Goal: Transaction & Acquisition: Purchase product/service

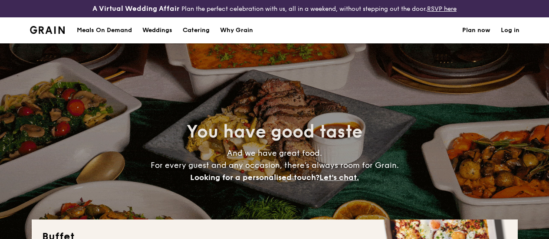
select select
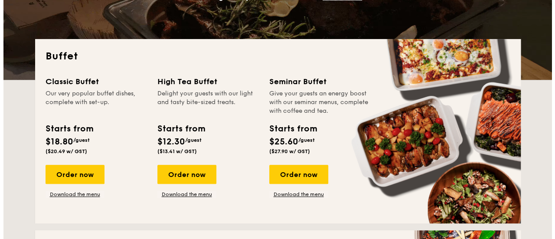
scroll to position [174, 0]
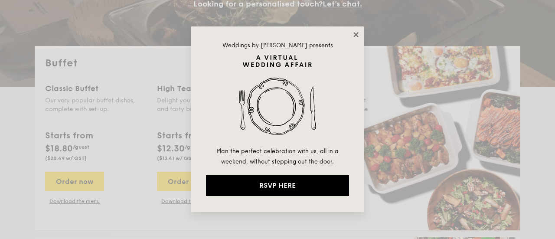
click at [357, 33] on icon at bounding box center [356, 35] width 8 height 8
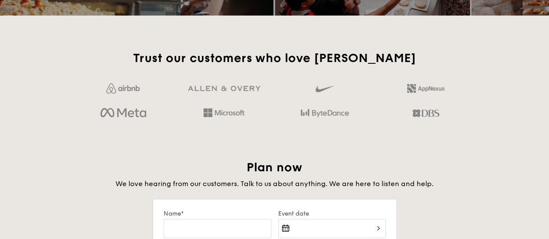
scroll to position [1352, 0]
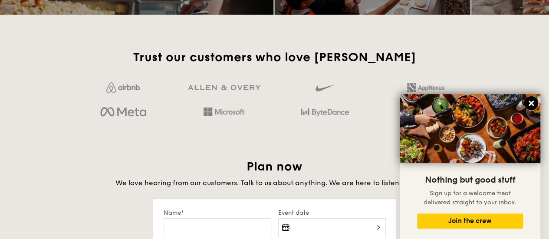
click at [533, 104] on icon at bounding box center [531, 103] width 8 height 8
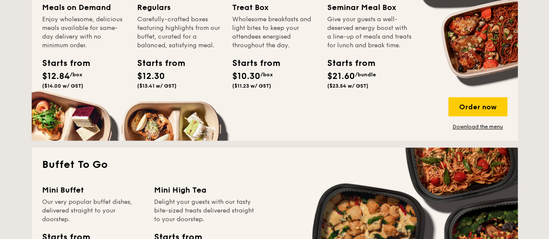
scroll to position [347, 0]
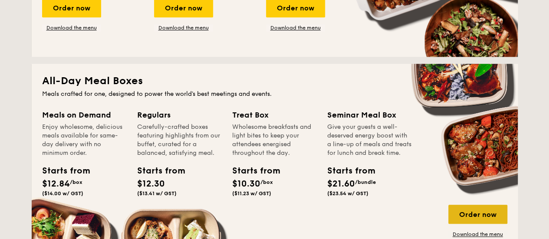
click at [470, 222] on div "Order now" at bounding box center [477, 214] width 59 height 19
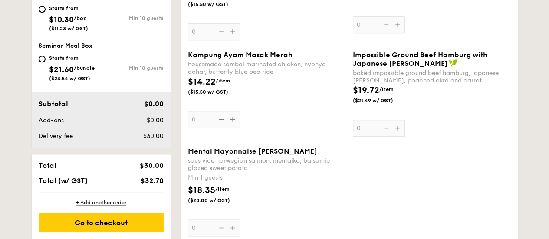
scroll to position [477, 0]
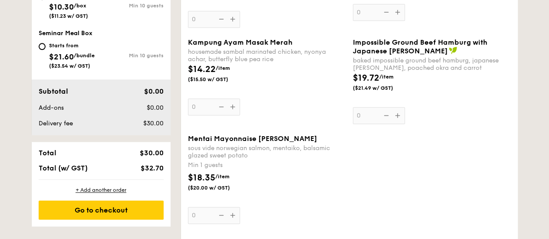
click at [232, 221] on div "Mentai Mayonnaise Aburi Salmon sous vide norwegian salmon, mentaiko, balsamic g…" at bounding box center [267, 179] width 158 height 89
click at [232, 221] on input "0" at bounding box center [214, 215] width 52 height 17
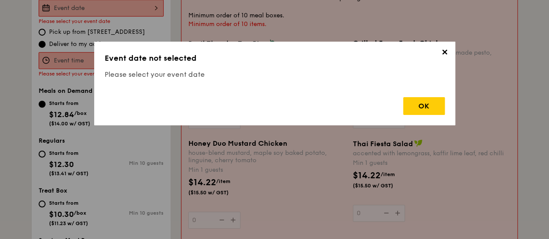
scroll to position [256, 0]
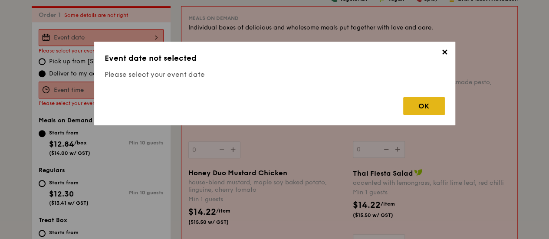
click at [424, 110] on div "OK" at bounding box center [424, 106] width 42 height 18
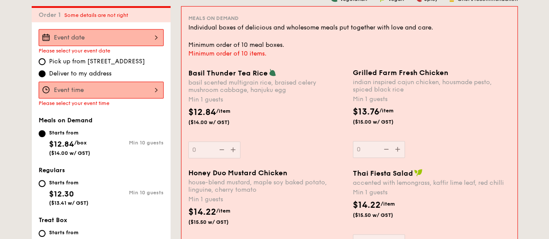
click at [157, 45] on div at bounding box center [101, 37] width 125 height 17
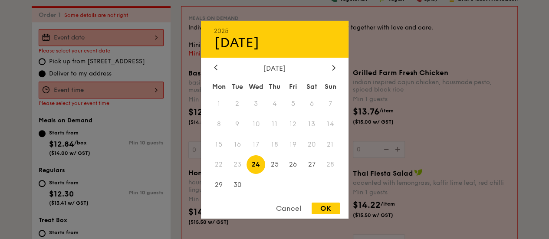
click at [237, 164] on span "23" at bounding box center [237, 164] width 19 height 19
click at [237, 167] on span "23" at bounding box center [237, 164] width 19 height 19
click at [326, 205] on div "OK" at bounding box center [326, 209] width 28 height 12
type input "[DATE]"
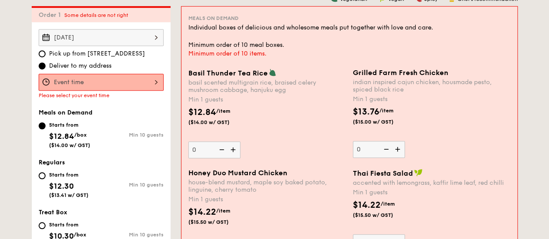
click at [152, 86] on div at bounding box center [101, 82] width 125 height 17
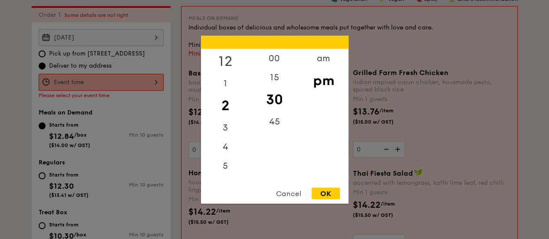
click at [228, 56] on div "12" at bounding box center [225, 61] width 49 height 25
click at [323, 79] on div "pm" at bounding box center [323, 80] width 49 height 25
drag, startPoint x: 322, startPoint y: 87, endPoint x: 322, endPoint y: 66, distance: 21.7
click at [322, 66] on div "am pm" at bounding box center [323, 115] width 49 height 132
click at [322, 66] on div "am" at bounding box center [323, 61] width 49 height 25
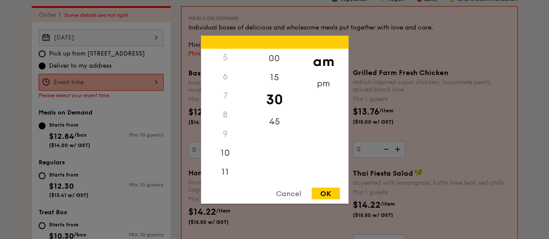
scroll to position [0, 0]
click at [224, 57] on div "12" at bounding box center [225, 58] width 49 height 19
click at [276, 57] on div "00" at bounding box center [274, 61] width 49 height 25
click at [221, 57] on div "12" at bounding box center [225, 58] width 49 height 19
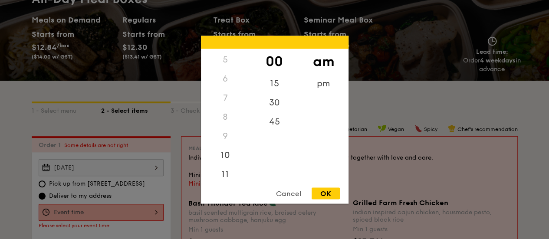
scroll to position [96, 0]
click at [223, 176] on div "11" at bounding box center [225, 174] width 49 height 25
click at [228, 54] on div "5" at bounding box center [225, 57] width 49 height 19
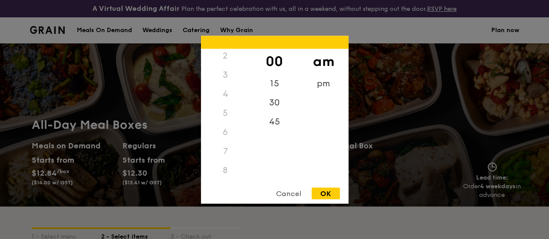
scroll to position [0, 0]
click at [223, 58] on div "12" at bounding box center [225, 58] width 49 height 19
click at [325, 83] on div "pm" at bounding box center [323, 86] width 49 height 25
click at [330, 193] on div "OK" at bounding box center [326, 193] width 28 height 12
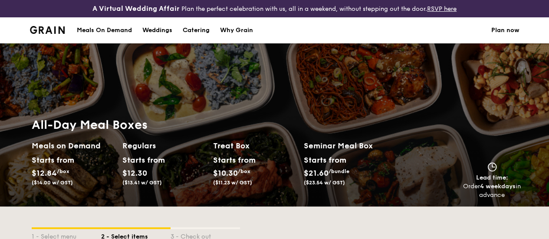
scroll to position [174, 0]
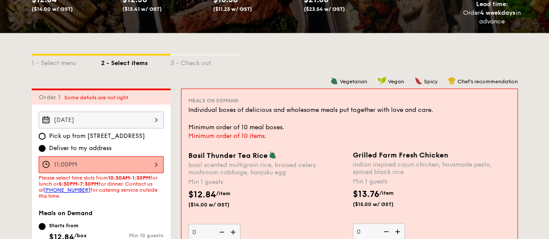
click at [139, 171] on div "11:00PM" at bounding box center [101, 164] width 125 height 17
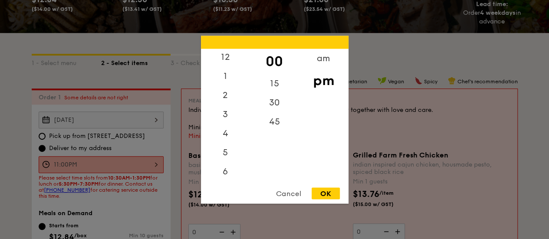
scroll to position [0, 0]
click at [229, 60] on div "12" at bounding box center [225, 61] width 49 height 25
click at [322, 60] on div "am" at bounding box center [323, 61] width 49 height 25
click at [323, 194] on div "OK" at bounding box center [326, 193] width 28 height 12
click at [144, 170] on div "12:00AM 12 1 2 3 4 5 6 7 8 9 10 11 00 15 30 45 am pm Cancel OK" at bounding box center [101, 164] width 125 height 17
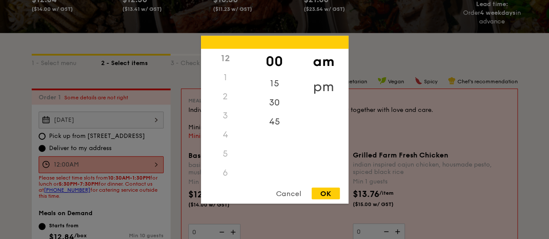
click at [323, 85] on div "pm" at bounding box center [323, 86] width 49 height 25
click at [326, 191] on div "OK" at bounding box center [326, 193] width 28 height 12
type input "12:00PM"
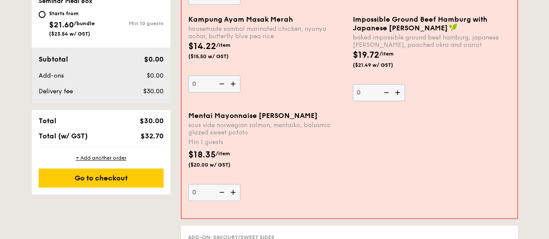
scroll to position [521, 0]
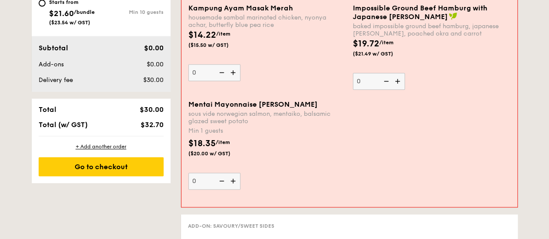
click at [230, 188] on img at bounding box center [233, 181] width 13 height 16
click at [230, 188] on input "0" at bounding box center [214, 181] width 52 height 17
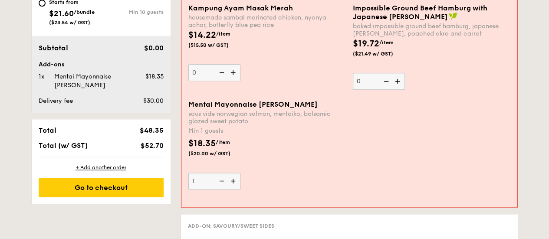
click at [232, 187] on img at bounding box center [233, 181] width 13 height 16
click at [232, 187] on input "1" at bounding box center [214, 181] width 52 height 17
click at [232, 187] on img at bounding box center [233, 181] width 13 height 16
click at [232, 187] on input "2" at bounding box center [214, 181] width 52 height 17
type input "3"
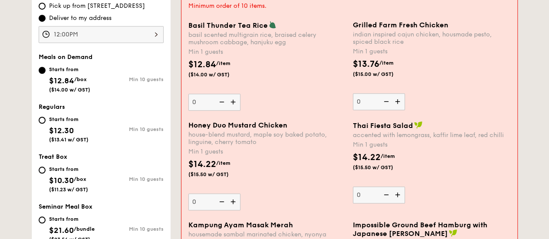
scroll to position [347, 0]
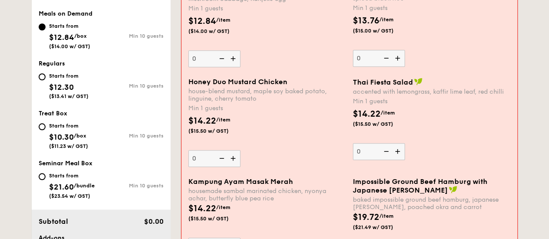
click at [232, 164] on img at bounding box center [233, 158] width 13 height 16
click at [232, 164] on input "0" at bounding box center [214, 158] width 52 height 17
click at [232, 164] on img at bounding box center [233, 158] width 13 height 16
click at [232, 164] on input "1" at bounding box center [214, 158] width 52 height 17
click at [232, 164] on img at bounding box center [233, 158] width 13 height 16
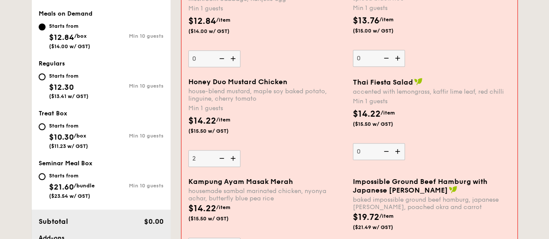
click at [232, 164] on input "2" at bounding box center [214, 158] width 52 height 17
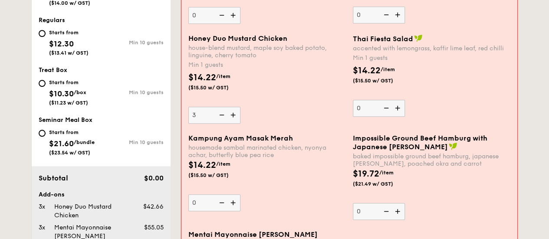
click at [233, 123] on img at bounding box center [233, 115] width 13 height 16
click at [233, 123] on input "3" at bounding box center [214, 115] width 52 height 17
click at [233, 122] on img at bounding box center [233, 115] width 13 height 16
click at [233, 122] on input "4" at bounding box center [214, 115] width 52 height 17
type input "5"
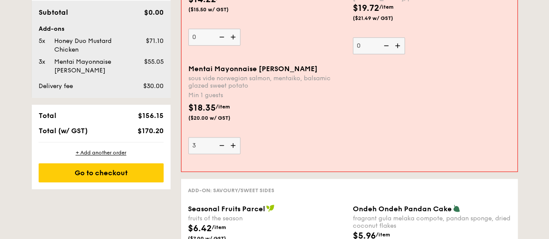
scroll to position [564, 0]
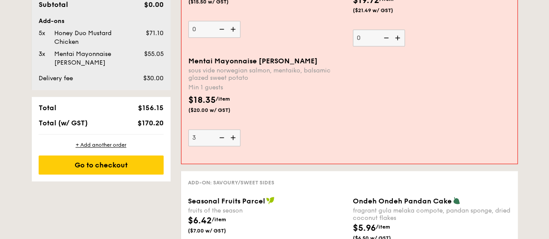
click at [234, 145] on img at bounding box center [233, 137] width 13 height 16
click at [234, 145] on input "3" at bounding box center [214, 137] width 52 height 17
click at [234, 145] on img at bounding box center [233, 137] width 13 height 16
click at [234, 145] on input "4" at bounding box center [214, 137] width 52 height 17
type input "5"
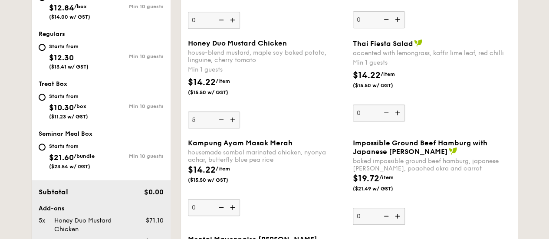
scroll to position [391, 0]
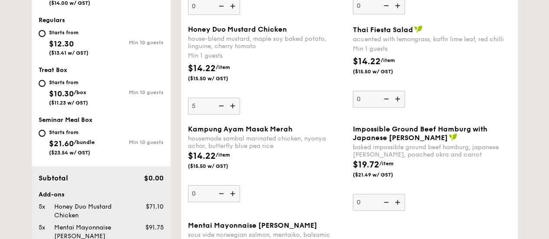
click at [220, 113] on img at bounding box center [220, 106] width 13 height 16
click at [220, 113] on input "5" at bounding box center [214, 106] width 52 height 17
type input "4"
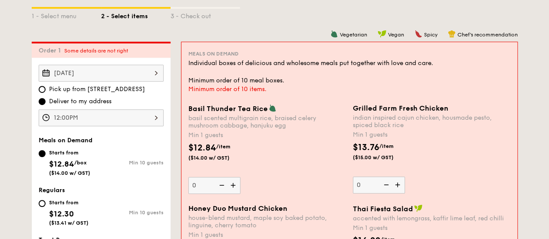
scroll to position [217, 0]
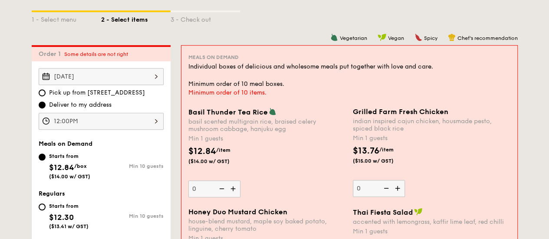
click at [233, 193] on img at bounding box center [233, 189] width 13 height 16
click at [233, 193] on input "0" at bounding box center [214, 189] width 52 height 17
type input "1"
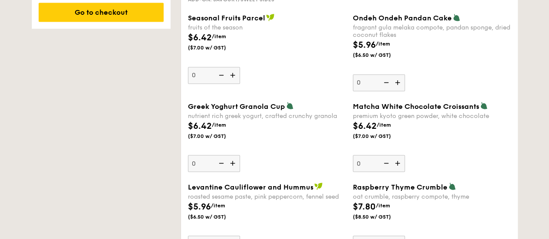
scroll to position [285, 0]
